Goal: Find specific page/section: Find specific page/section

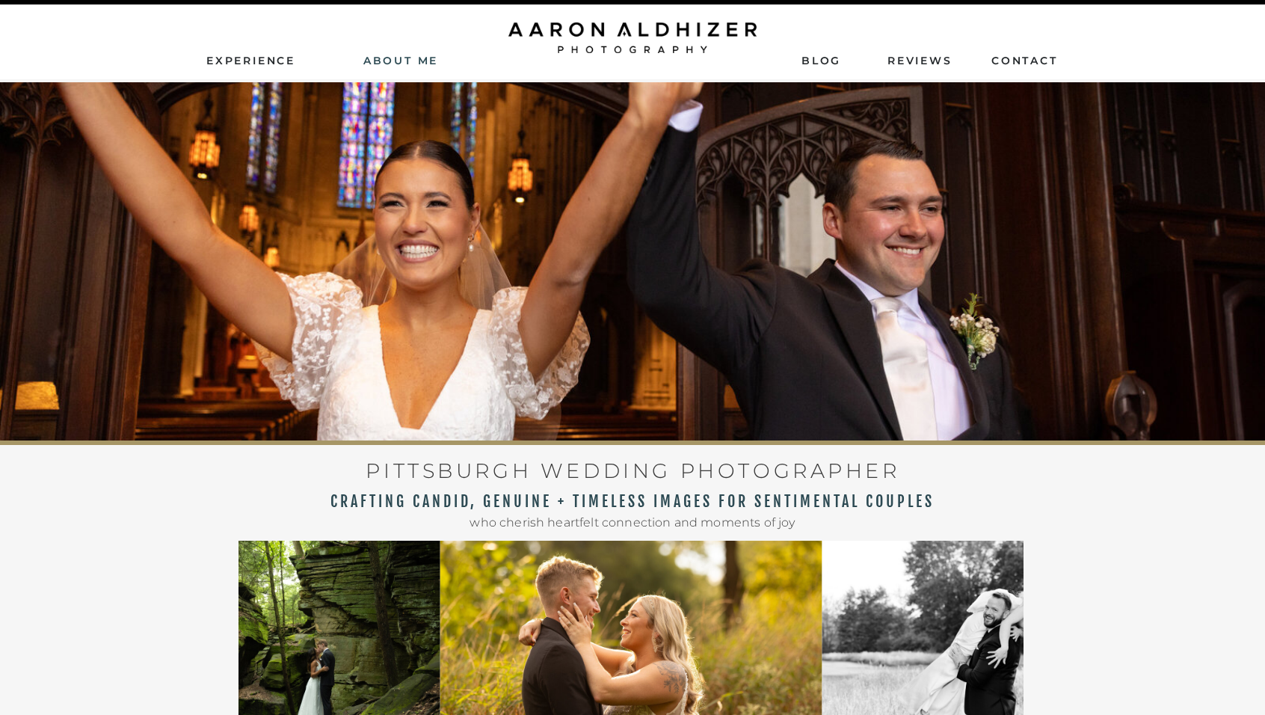
click at [404, 59] on nav "AbouT ME" at bounding box center [401, 59] width 106 height 13
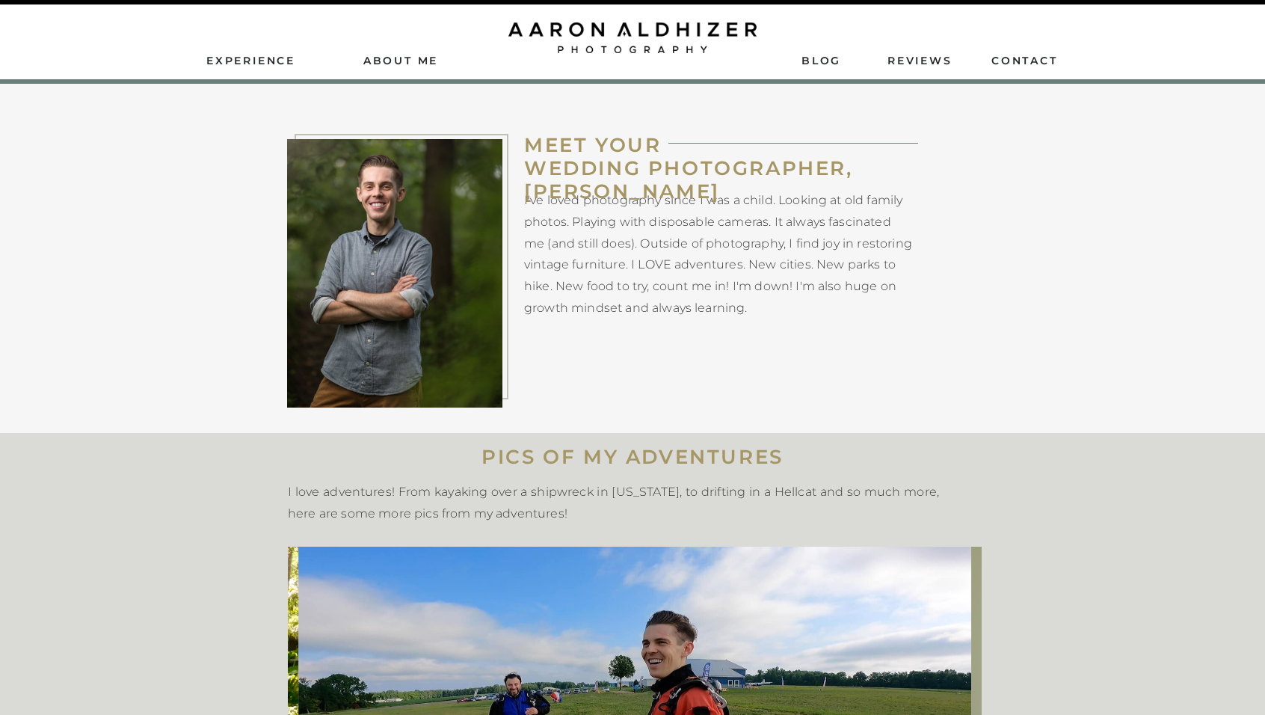
click at [401, 53] on nav "AbouT ME" at bounding box center [401, 59] width 106 height 13
click at [401, 59] on nav "AbouT ME" at bounding box center [401, 59] width 106 height 13
click at [408, 63] on nav "AbouT ME" at bounding box center [401, 59] width 106 height 13
